Goal: Task Accomplishment & Management: Use online tool/utility

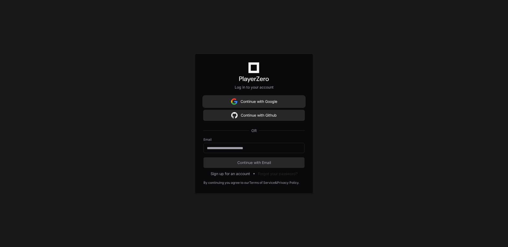
click at [237, 102] on button "Continue with Google" at bounding box center [253, 101] width 101 height 11
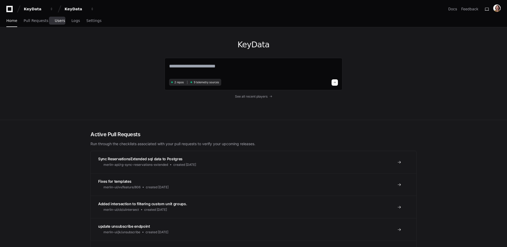
click at [59, 22] on span "Users" at bounding box center [60, 20] width 10 height 3
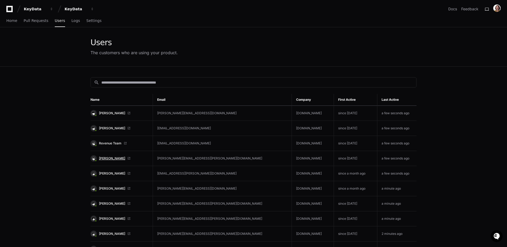
click at [108, 158] on span "[PERSON_NAME]" at bounding box center [112, 158] width 26 height 4
click at [15, 20] on span "Home" at bounding box center [11, 20] width 11 height 3
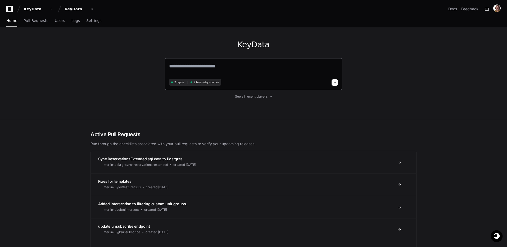
click at [210, 68] on textarea at bounding box center [253, 69] width 169 height 15
paste textarea "**********"
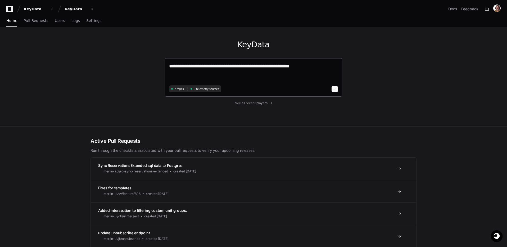
paste textarea "**********"
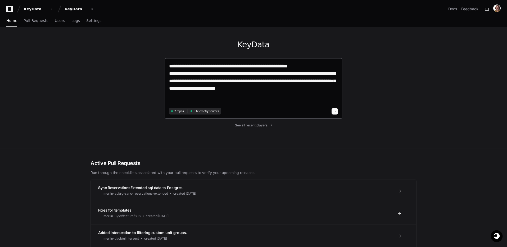
paste textarea "**********"
type textarea "**********"
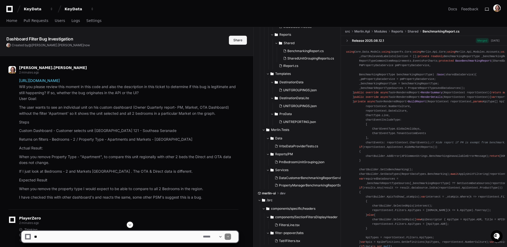
click at [237, 37] on button "Share" at bounding box center [238, 40] width 18 height 9
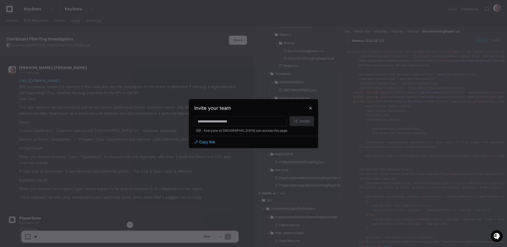
drag, startPoint x: 202, startPoint y: 142, endPoint x: 187, endPoint y: 139, distance: 15.0
click at [202, 142] on span "Copy link" at bounding box center [207, 141] width 16 height 5
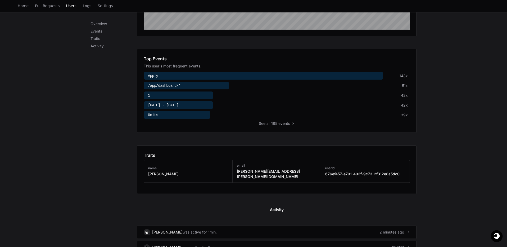
scroll to position [268, 0]
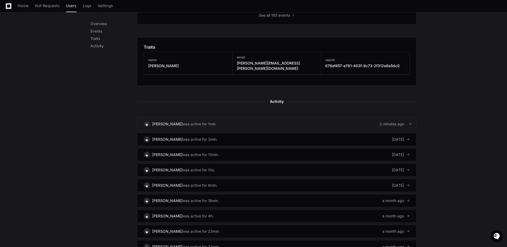
drag, startPoint x: 171, startPoint y: 117, endPoint x: 173, endPoint y: 117, distance: 2.7
click at [171, 121] on div "[PERSON_NAME]" at bounding box center [167, 123] width 30 height 5
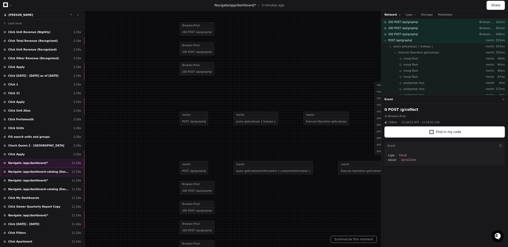
click at [35, 173] on span "Navigate /app/dashboard-catalog (Dashboards)" at bounding box center [38, 172] width 61 height 4
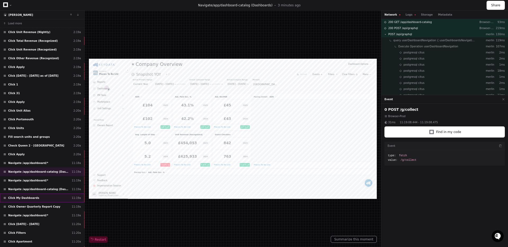
drag, startPoint x: 46, startPoint y: 181, endPoint x: 64, endPoint y: 200, distance: 26.4
click at [46, 181] on div "Navigate /app/dashboard/* 11:19a" at bounding box center [42, 180] width 84 height 9
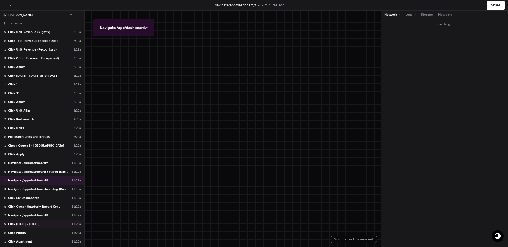
scroll to position [16, 0]
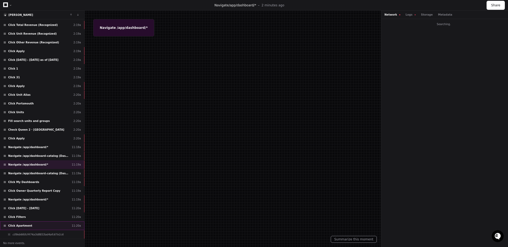
click at [25, 228] on div "Click Apartment 11:20a" at bounding box center [42, 225] width 84 height 9
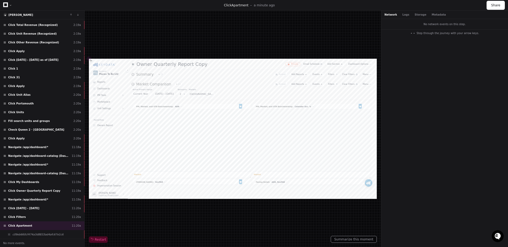
click at [437, 25] on div "No network events on this step." at bounding box center [444, 24] width 127 height 10
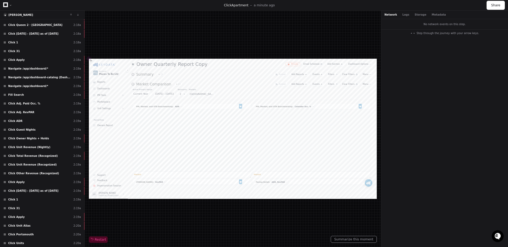
scroll to position [147, 0]
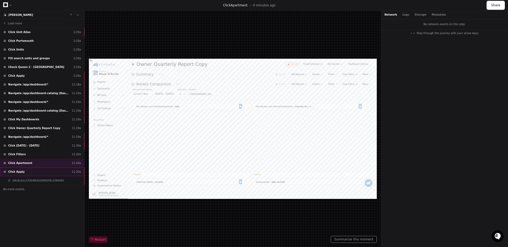
click at [41, 170] on div "Click Apply 11:20a" at bounding box center [42, 171] width 84 height 9
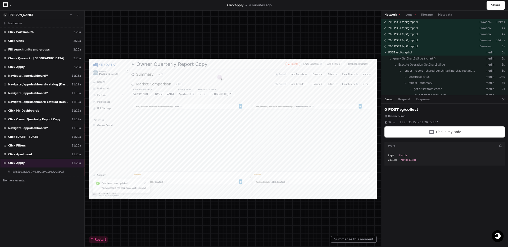
click at [31, 162] on div "Click Apply 11:20a" at bounding box center [42, 163] width 84 height 9
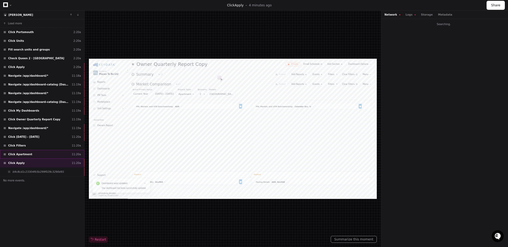
click at [31, 152] on div "Click Apartment 11:20a" at bounding box center [42, 154] width 84 height 9
click at [47, 166] on div "Click Apply 11:20a" at bounding box center [42, 163] width 84 height 9
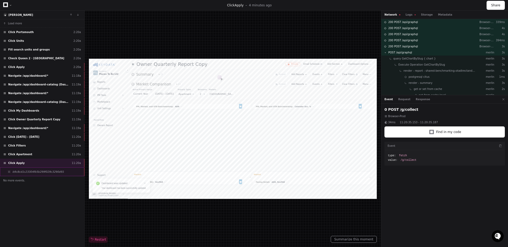
click at [56, 175] on div "b9c8cd1c23304fb5b299f029c3290d93" at bounding box center [42, 171] width 84 height 9
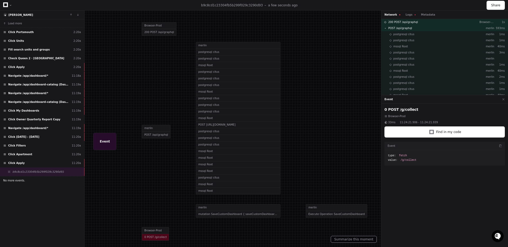
click at [29, 181] on button "No more events." at bounding box center [42, 180] width 84 height 8
click at [42, 159] on div "Click Apply 11:20a" at bounding box center [42, 163] width 84 height 9
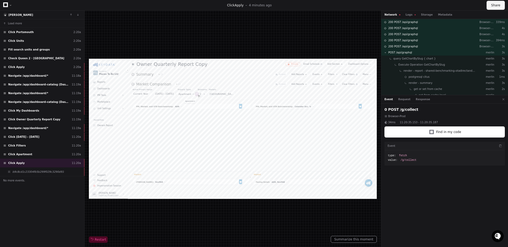
click at [494, 5] on button "Share" at bounding box center [495, 5] width 18 height 9
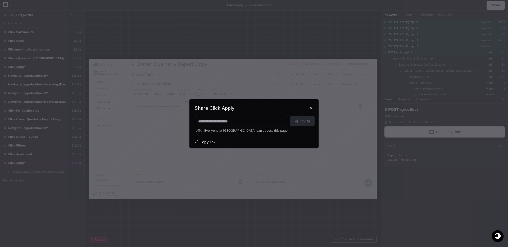
click at [204, 142] on span "Copy link" at bounding box center [207, 141] width 16 height 5
